Goal: Task Accomplishment & Management: Use online tool/utility

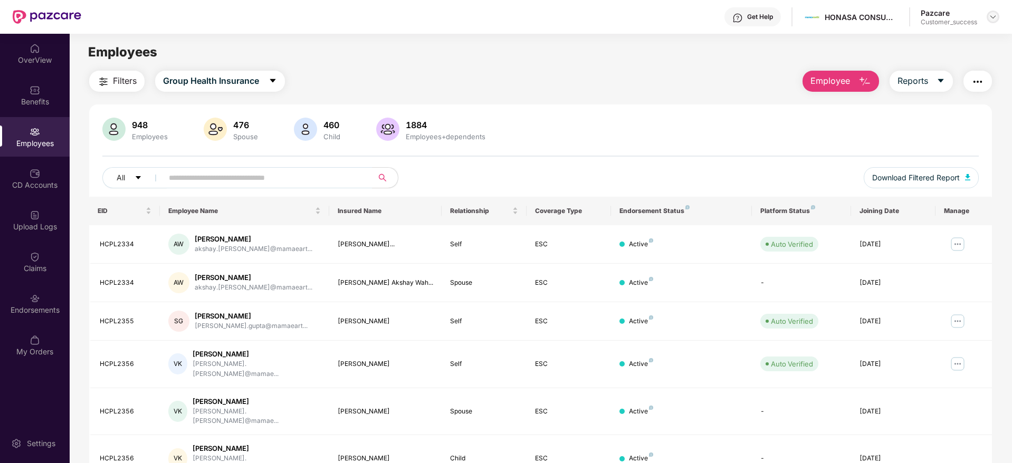
click at [991, 17] on img at bounding box center [992, 17] width 8 height 8
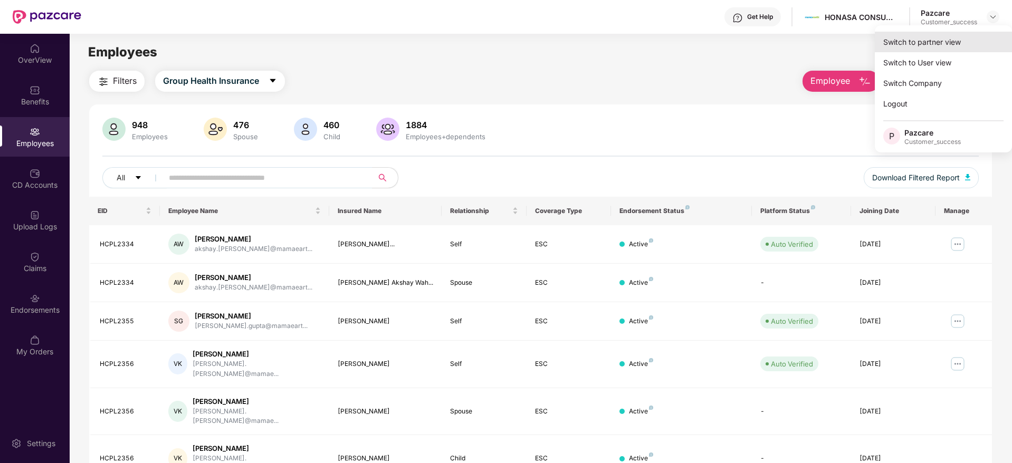
click at [911, 43] on div "Switch to partner view" at bounding box center [943, 42] width 137 height 21
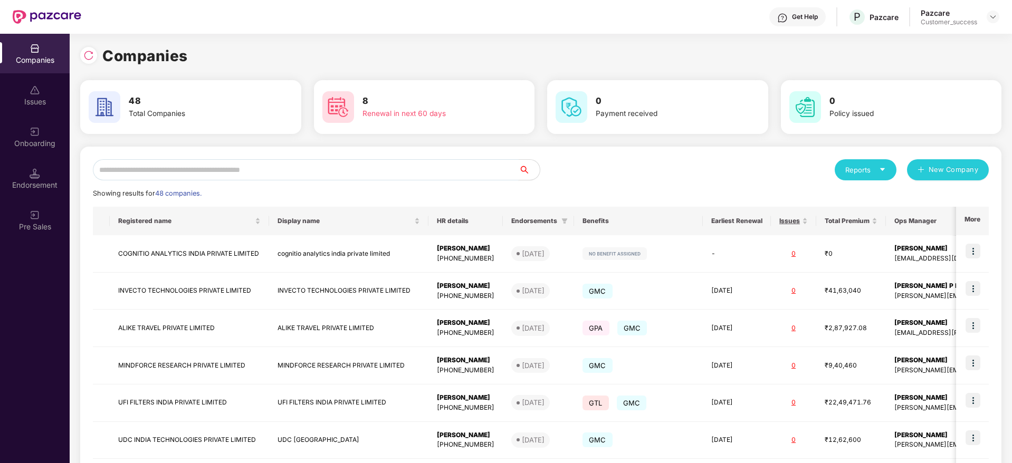
click at [378, 166] on input "text" at bounding box center [306, 169] width 426 height 21
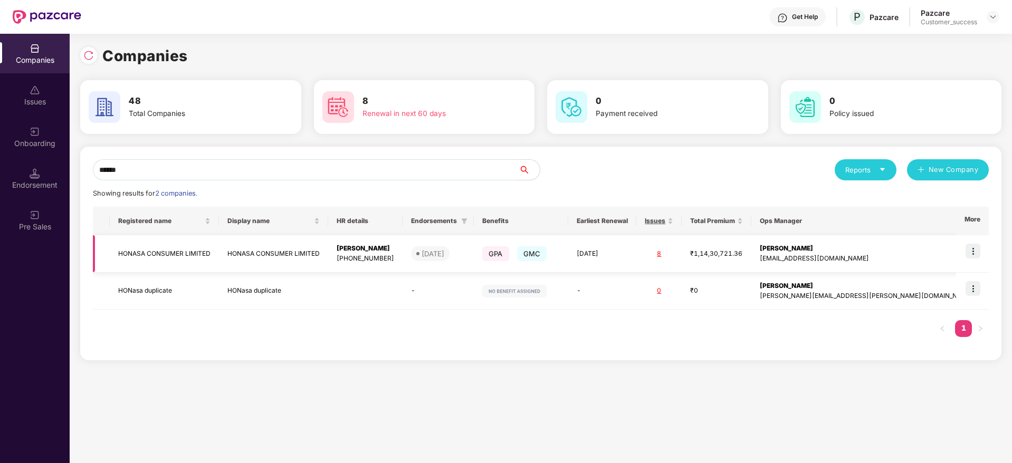
type input "******"
click at [974, 247] on img at bounding box center [972, 251] width 15 height 15
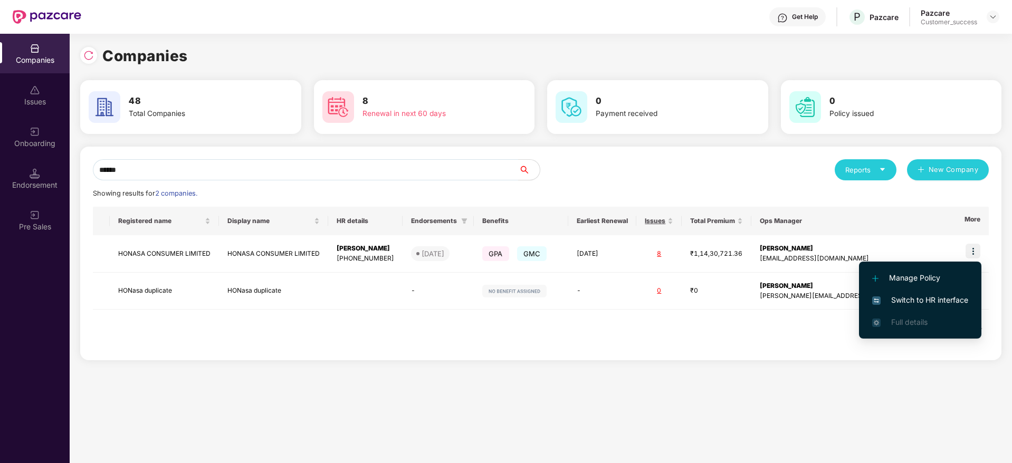
click at [918, 301] on span "Switch to HR interface" at bounding box center [920, 300] width 96 height 12
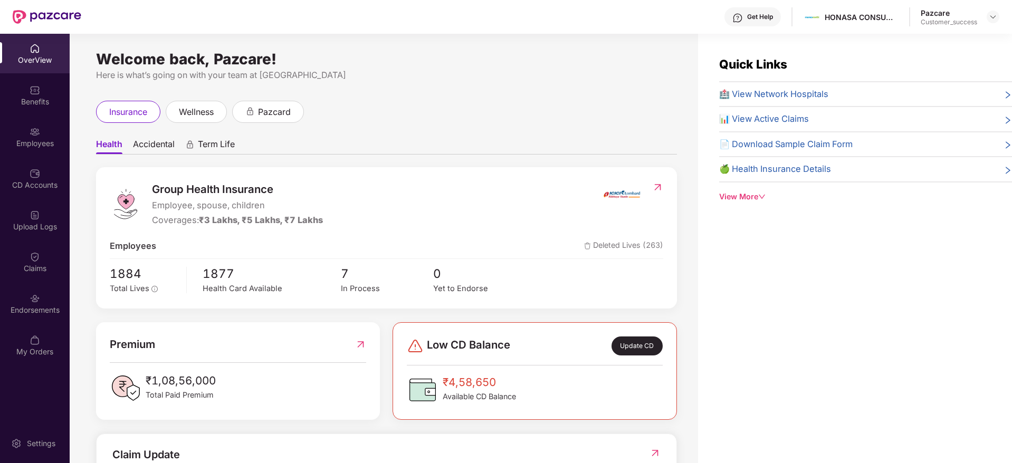
click at [40, 139] on div "Employees" at bounding box center [35, 143] width 70 height 11
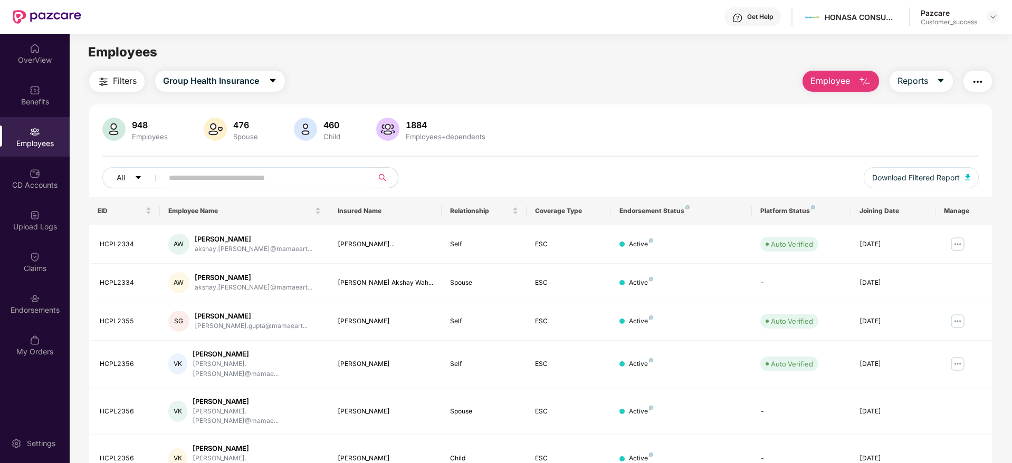
click at [118, 86] on span "Filters" at bounding box center [125, 80] width 24 height 13
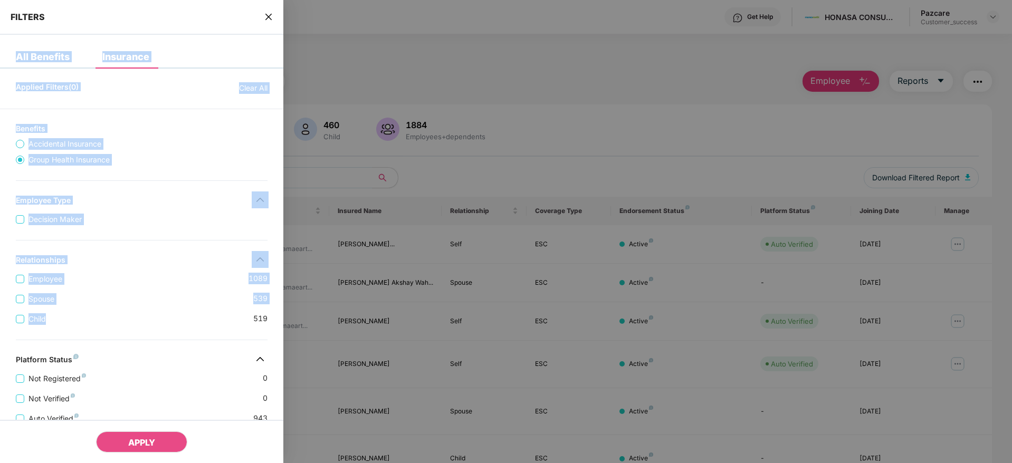
drag, startPoint x: 142, startPoint y: 315, endPoint x: 267, endPoint y: 16, distance: 324.6
click at [267, 16] on div "FILTERS All Benefits Insurance Applied Filters(0) Clear All Benefits Accidental…" at bounding box center [141, 342] width 283 height 684
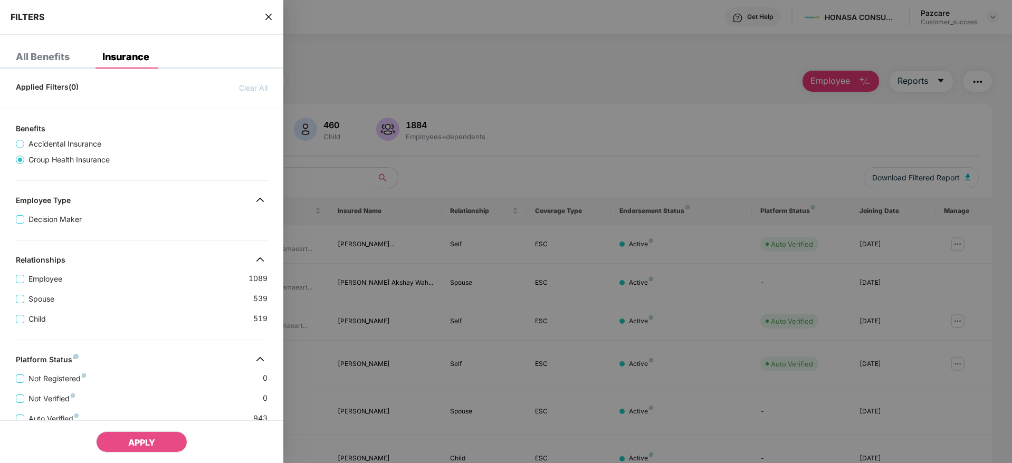
click at [267, 16] on icon "close" at bounding box center [268, 17] width 8 height 8
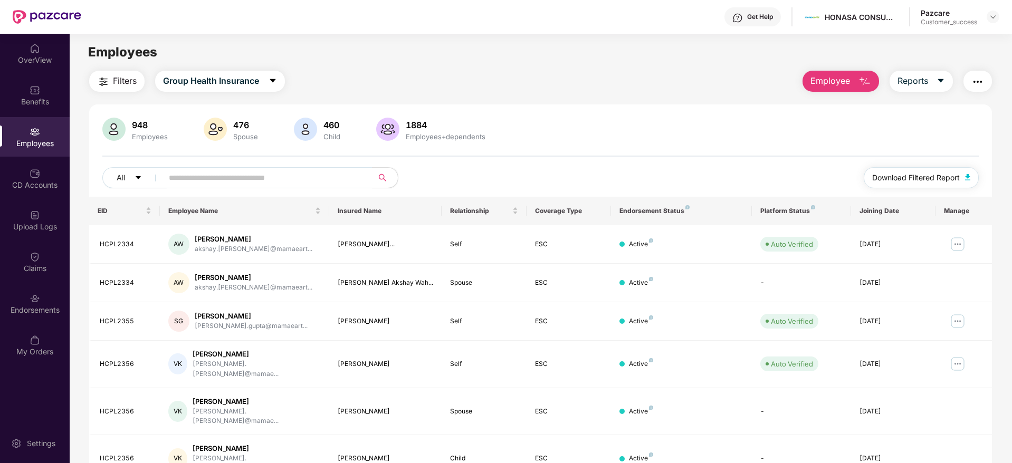
click at [896, 174] on span "Download Filtered Report" at bounding box center [916, 178] width 88 height 12
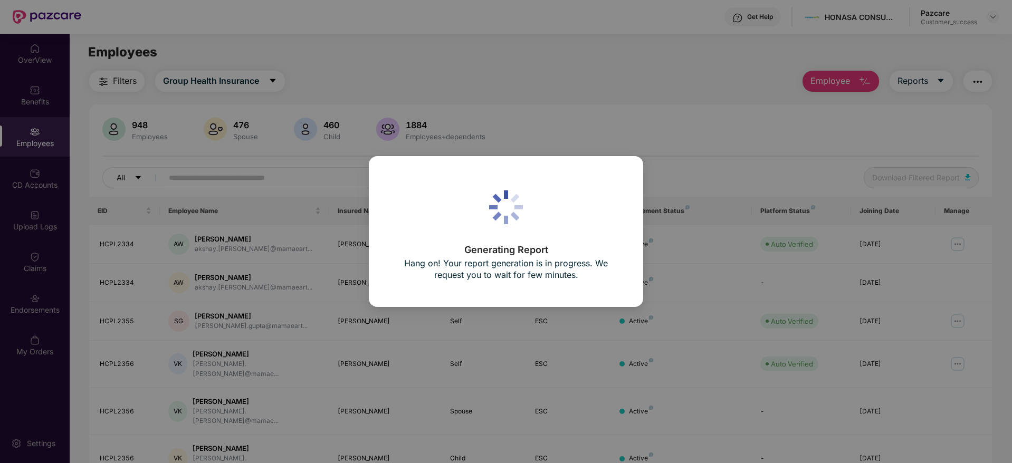
click at [260, 68] on div "Generating Report Hang on! Your report generation is in progress. We request yo…" at bounding box center [506, 231] width 1012 height 463
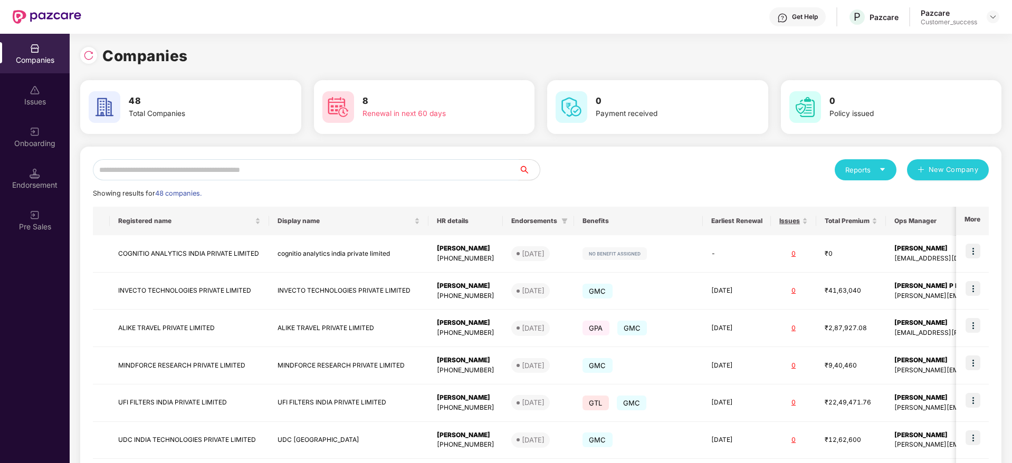
click at [224, 169] on input "text" at bounding box center [306, 169] width 426 height 21
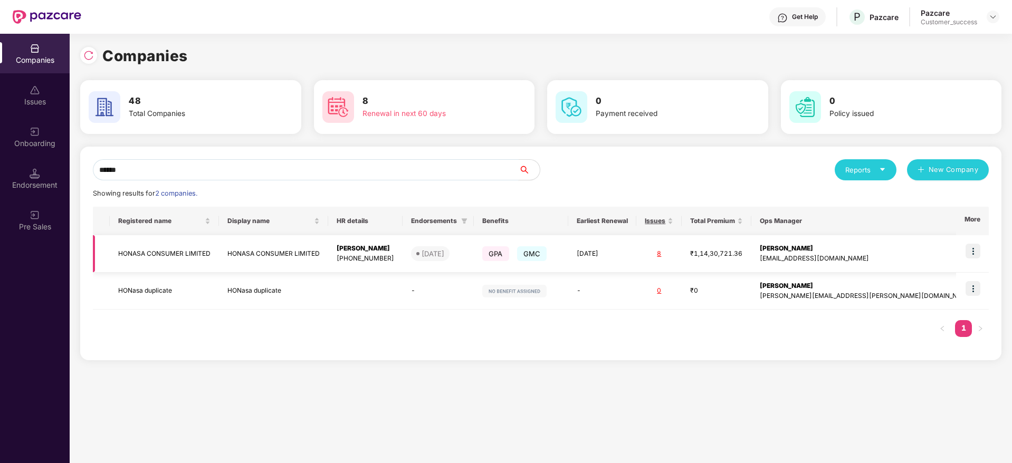
type input "******"
click at [978, 255] on img at bounding box center [972, 251] width 15 height 15
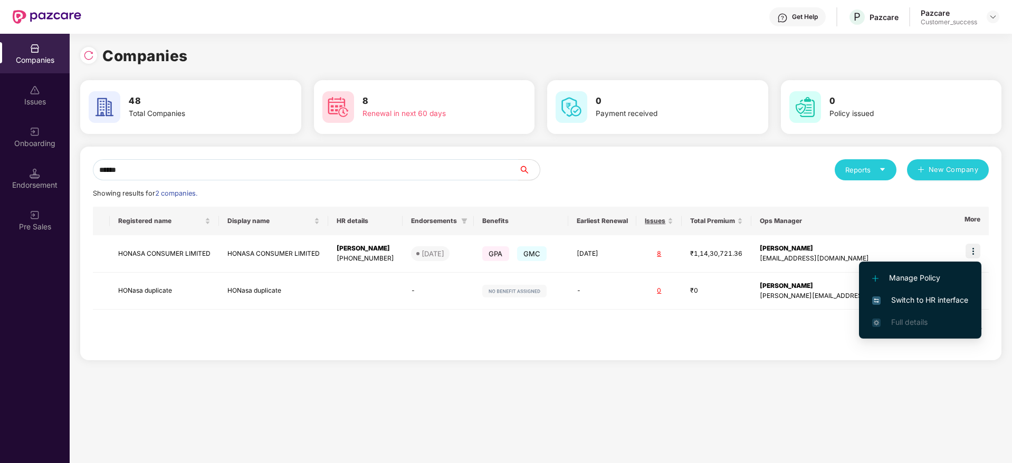
click at [908, 299] on span "Switch to HR interface" at bounding box center [920, 300] width 96 height 12
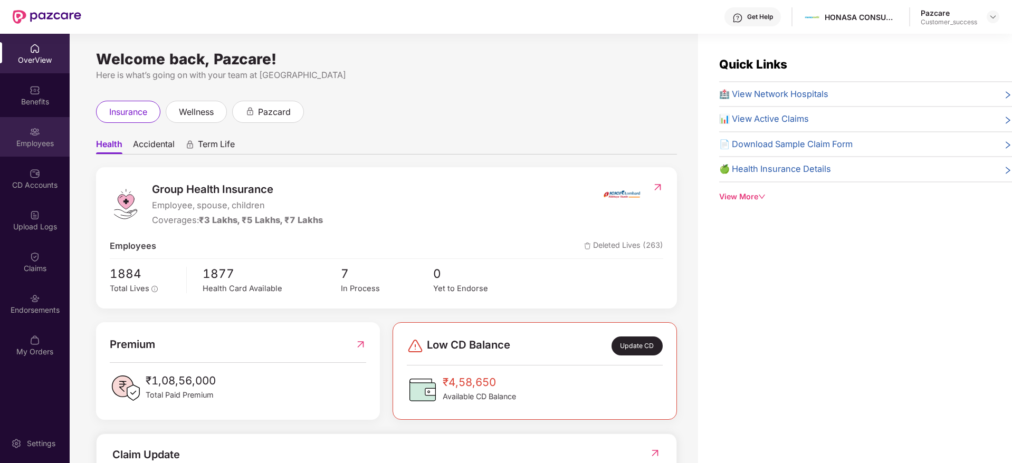
click at [40, 135] on img at bounding box center [35, 132] width 11 height 11
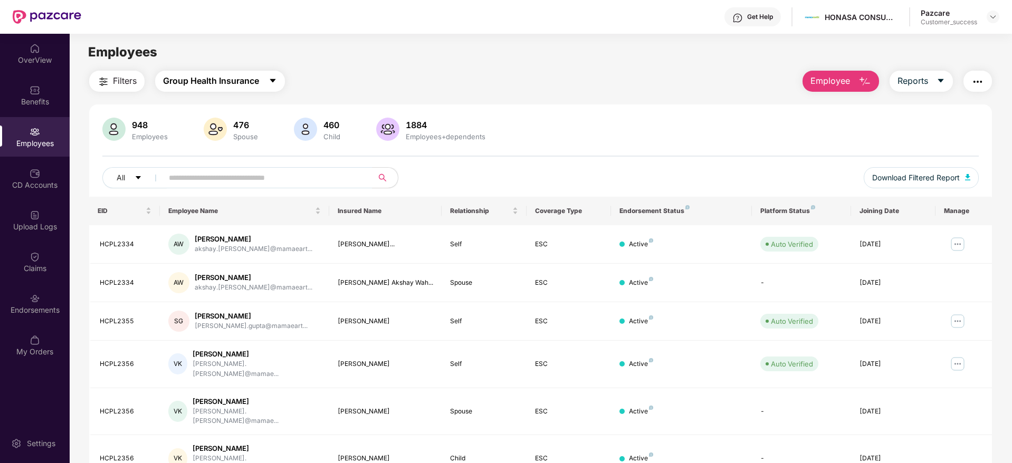
click at [198, 91] on button "Group Health Insurance" at bounding box center [220, 81] width 130 height 21
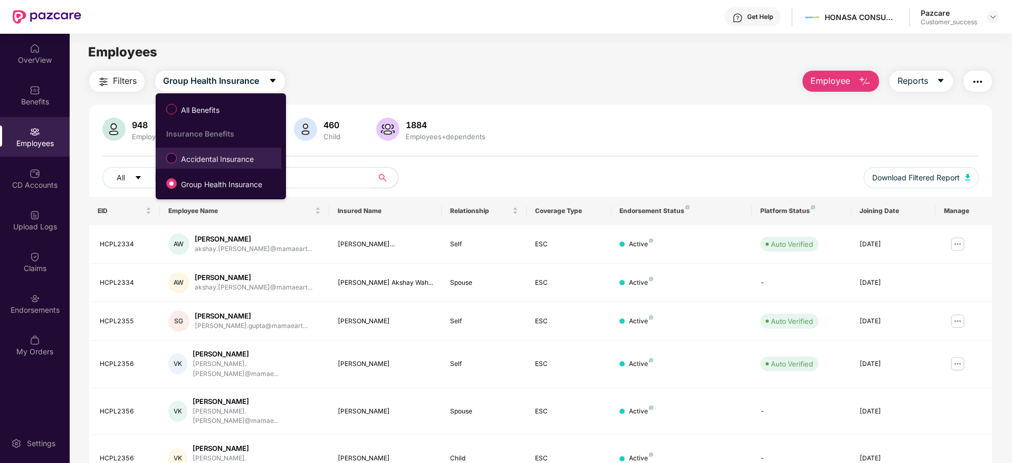
click at [208, 165] on span "Accidental Insurance" at bounding box center [217, 159] width 81 height 12
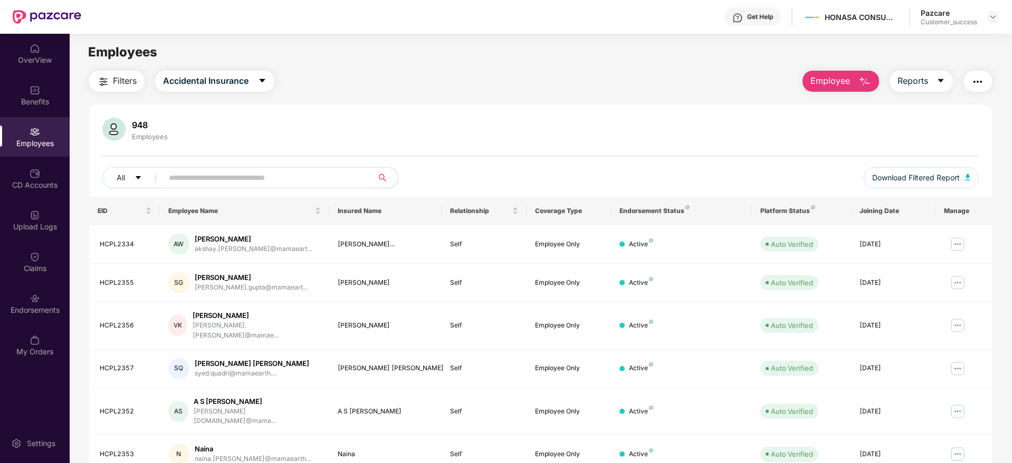
click at [112, 87] on button "Filters" at bounding box center [116, 81] width 55 height 21
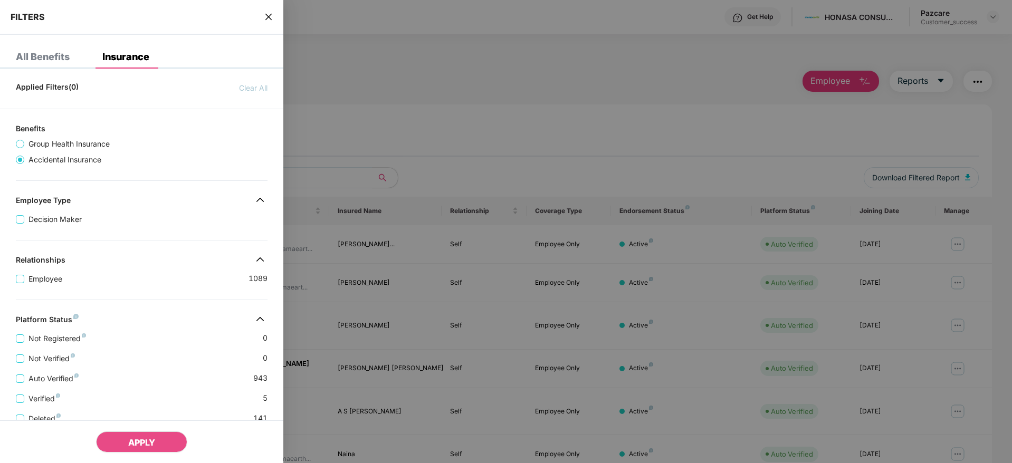
click at [518, 98] on div at bounding box center [506, 231] width 1012 height 463
click at [269, 21] on icon "close" at bounding box center [268, 17] width 8 height 8
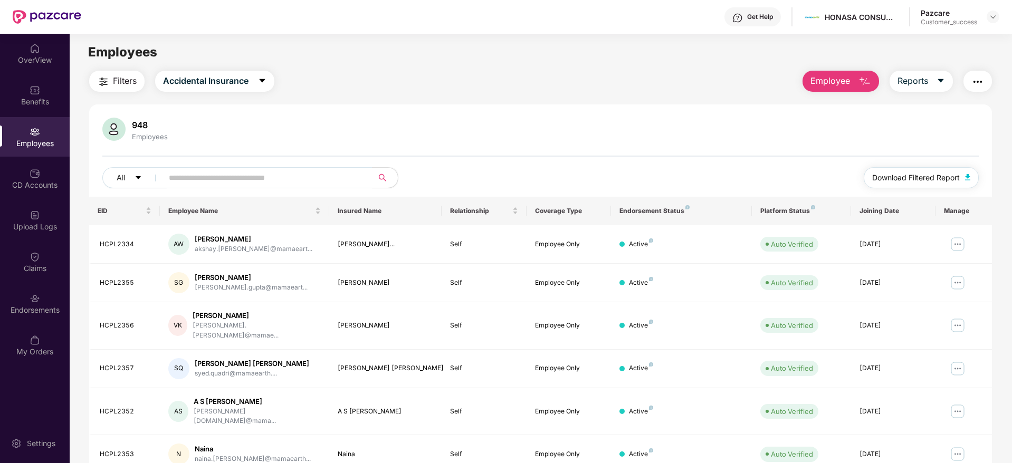
click at [901, 176] on span "Download Filtered Report" at bounding box center [916, 178] width 88 height 12
